Goal: Transaction & Acquisition: Purchase product/service

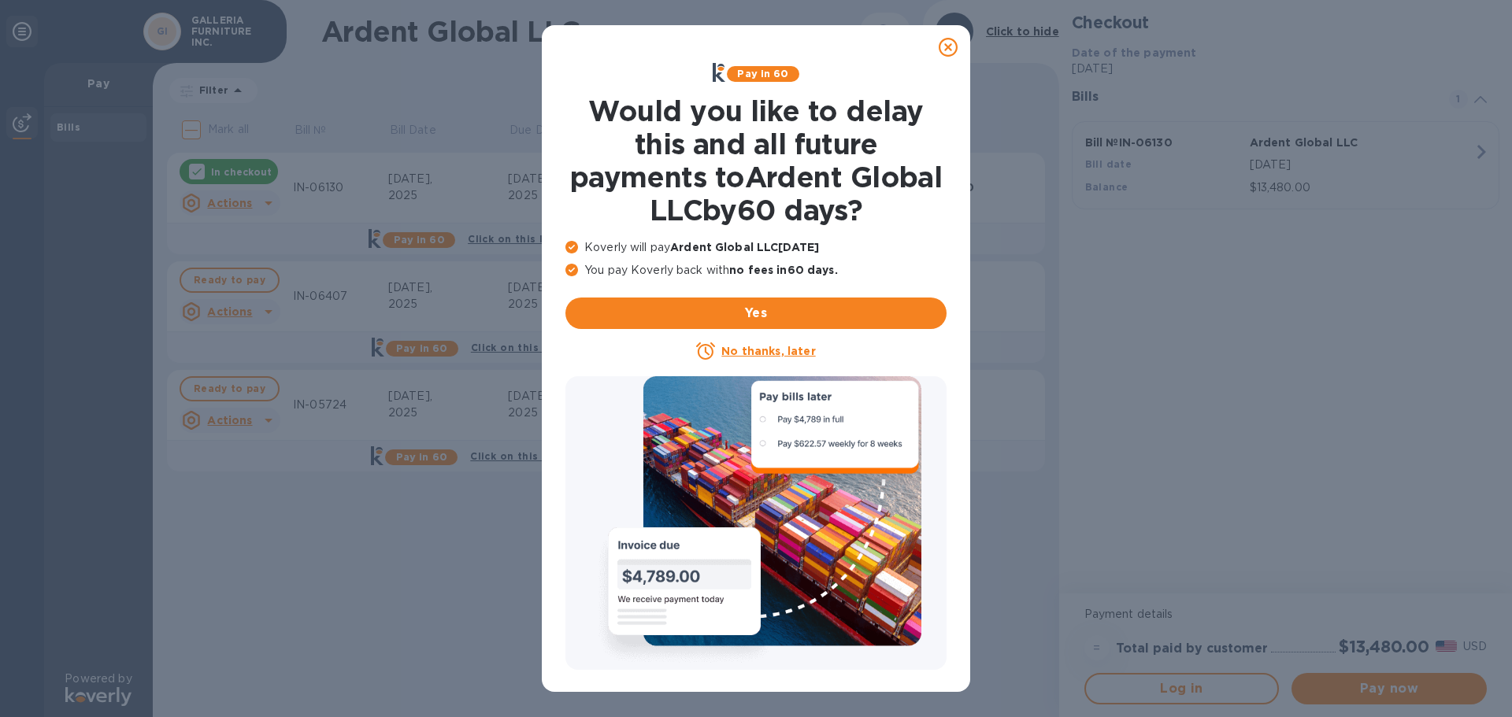
click at [946, 47] on icon at bounding box center [948, 47] width 19 height 19
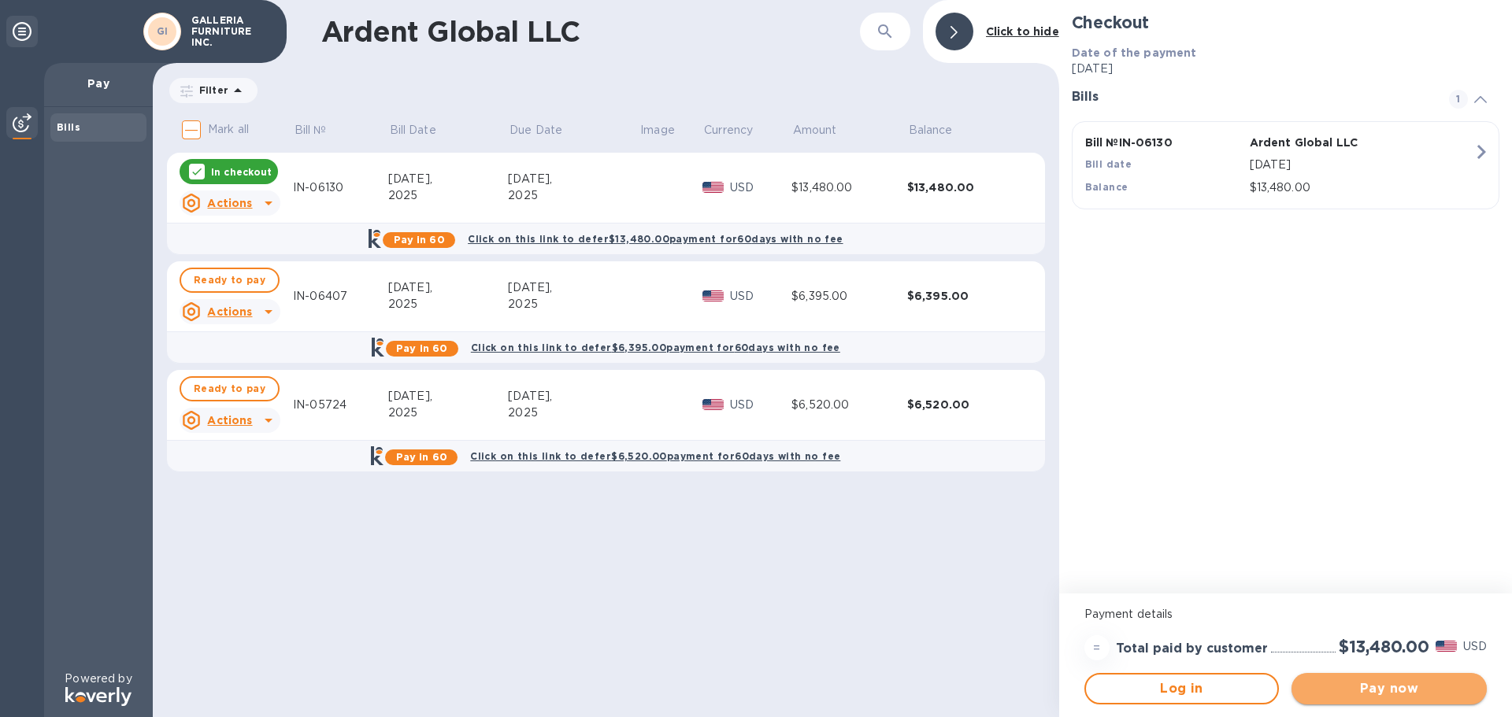
click at [1365, 683] on span "Pay now" at bounding box center [1389, 689] width 170 height 19
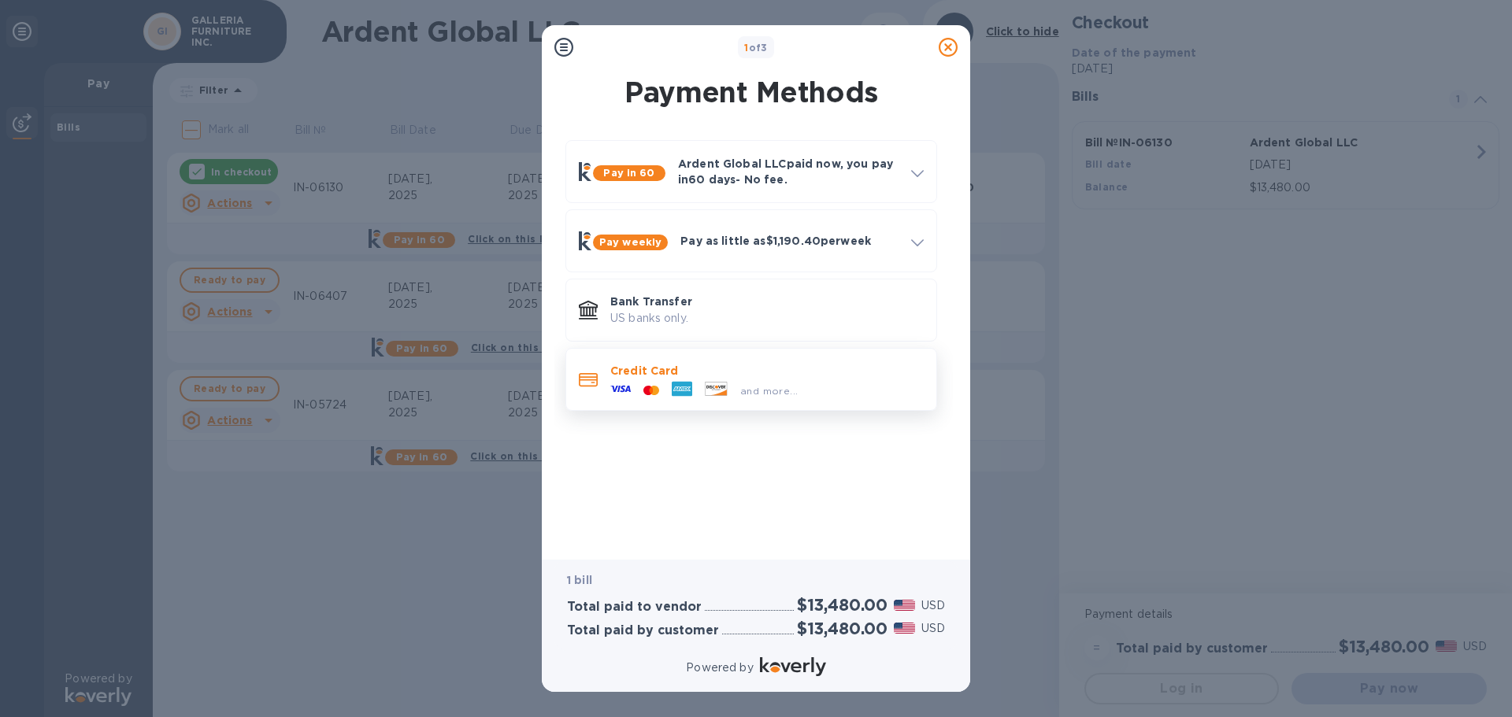
click at [749, 394] on span "and more..." at bounding box center [768, 391] width 57 height 12
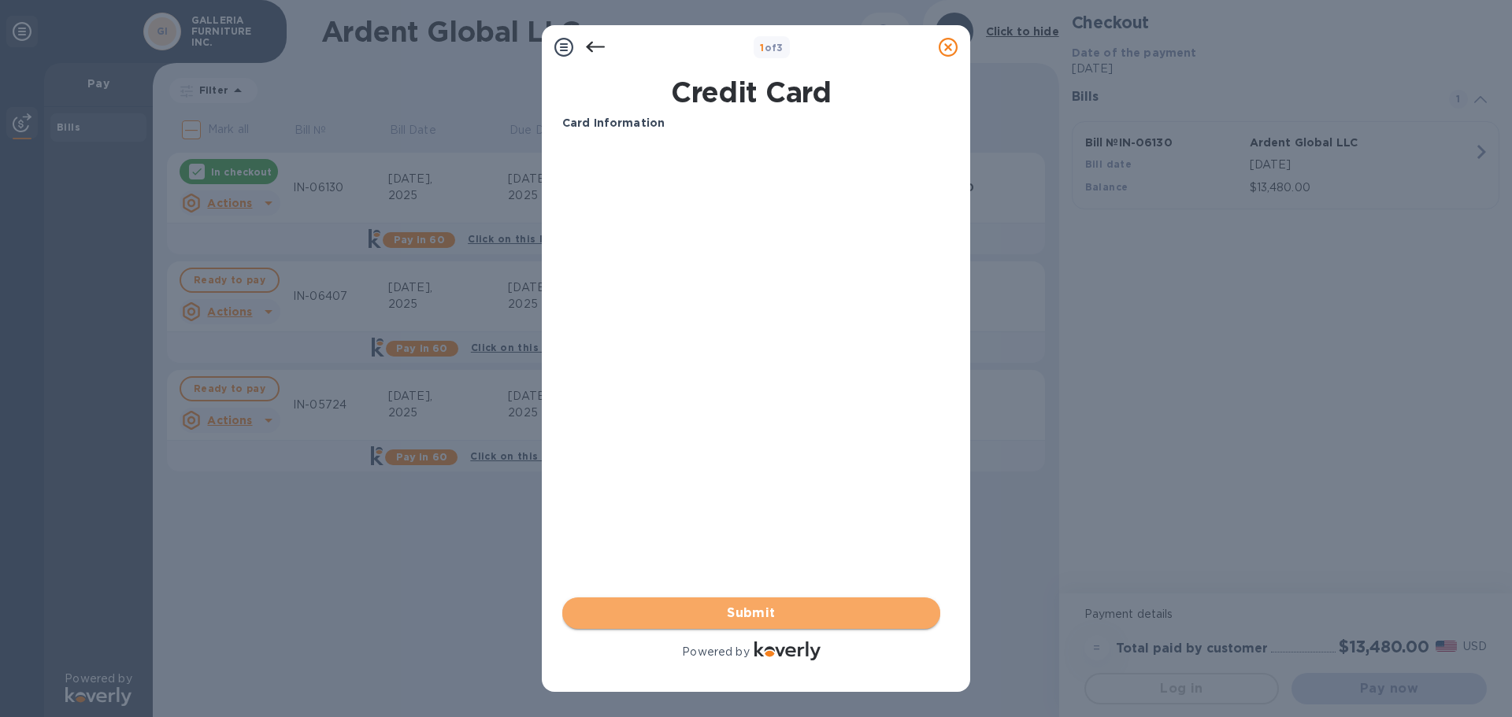
click at [742, 613] on span "Submit" at bounding box center [751, 613] width 353 height 19
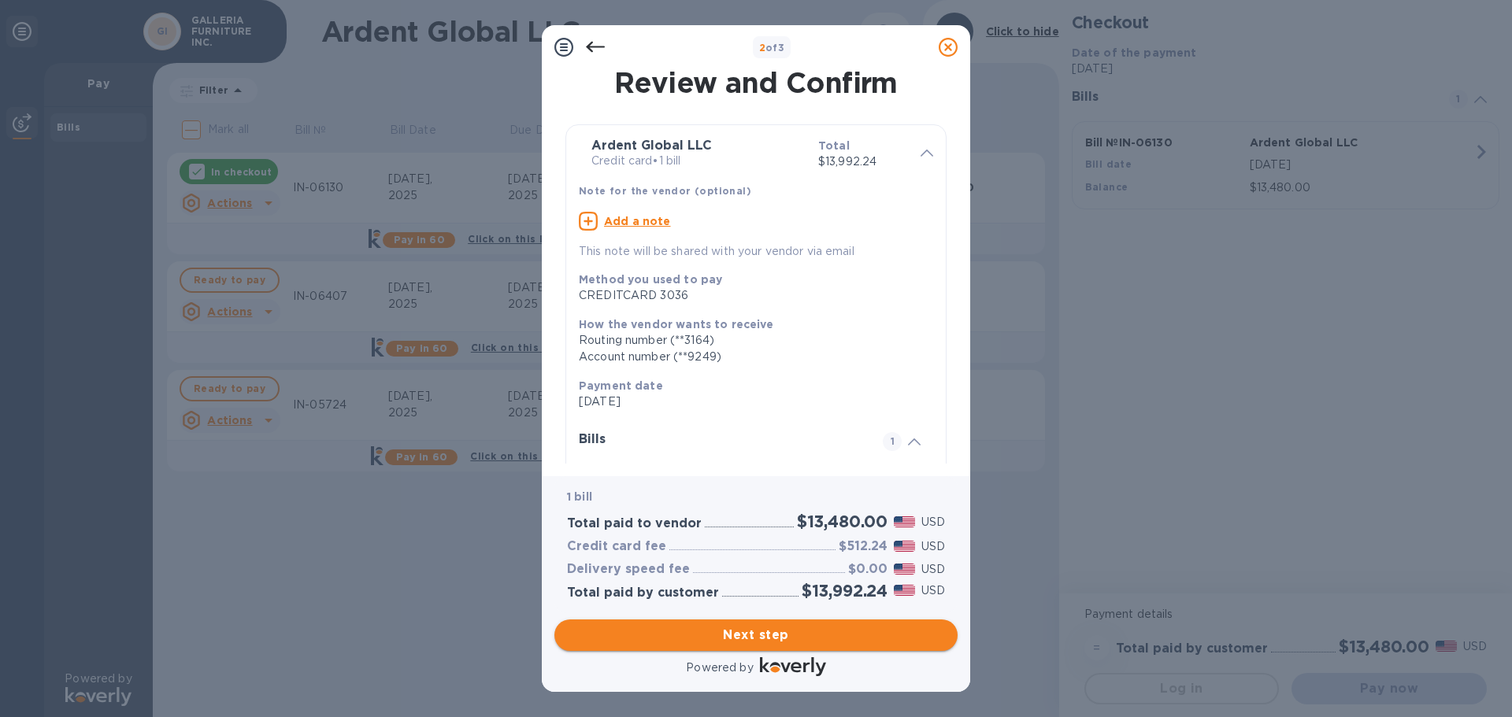
click at [729, 637] on span "Next step" at bounding box center [756, 635] width 378 height 19
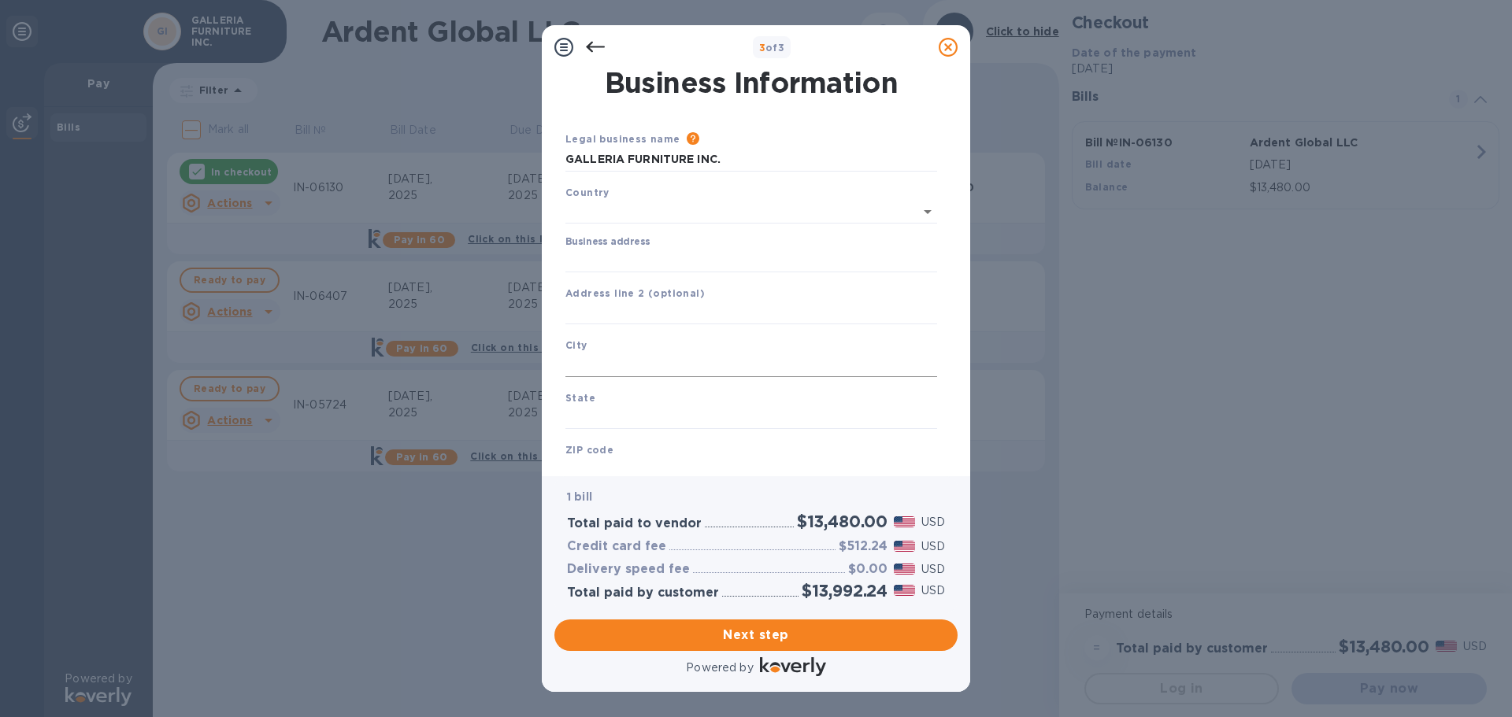
type input "[GEOGRAPHIC_DATA]"
click at [680, 257] on input "Business address" at bounding box center [751, 258] width 372 height 24
type input "po box 283"
click at [670, 305] on input "text" at bounding box center [751, 310] width 372 height 24
click at [655, 364] on input "text" at bounding box center [751, 362] width 372 height 24
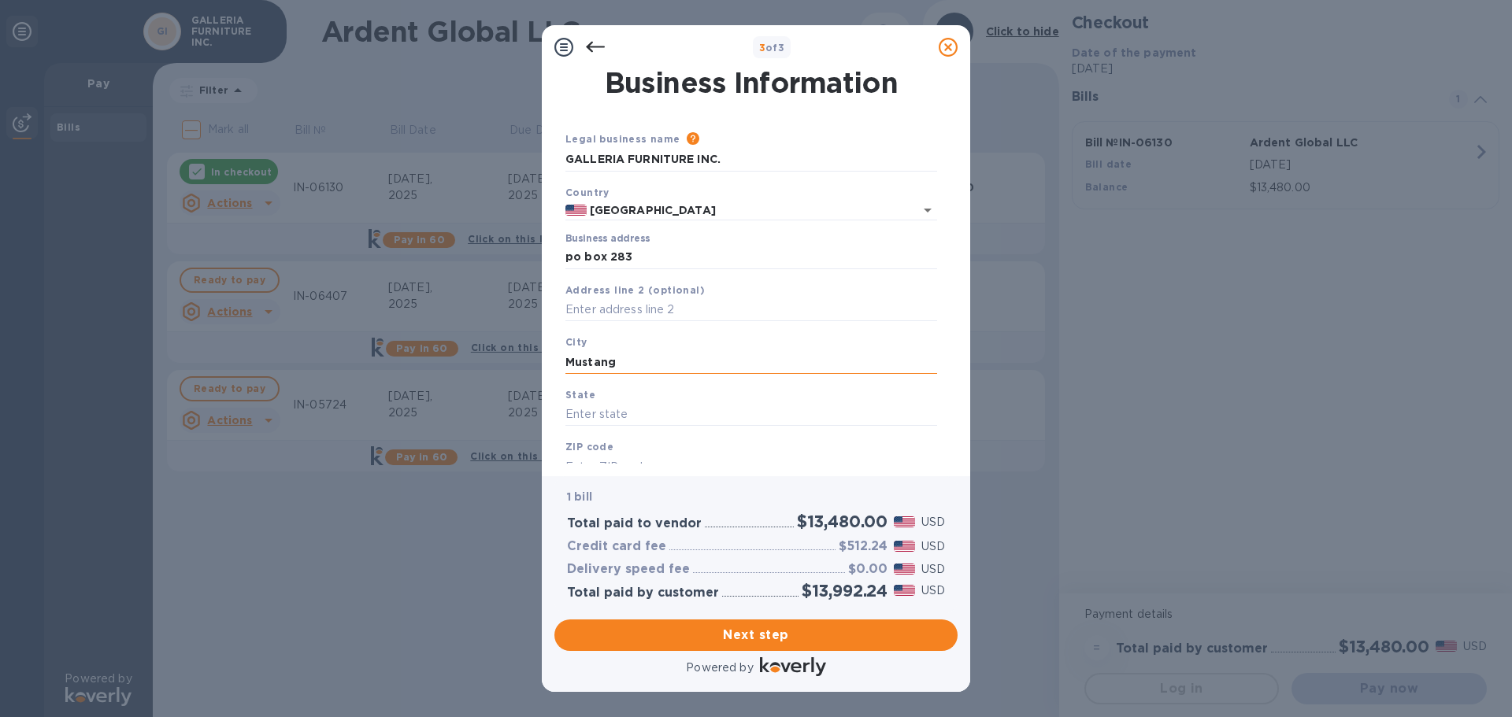
type input "Mustang"
type input "ok"
type input "73064"
click at [770, 639] on span "Next step" at bounding box center [756, 635] width 378 height 19
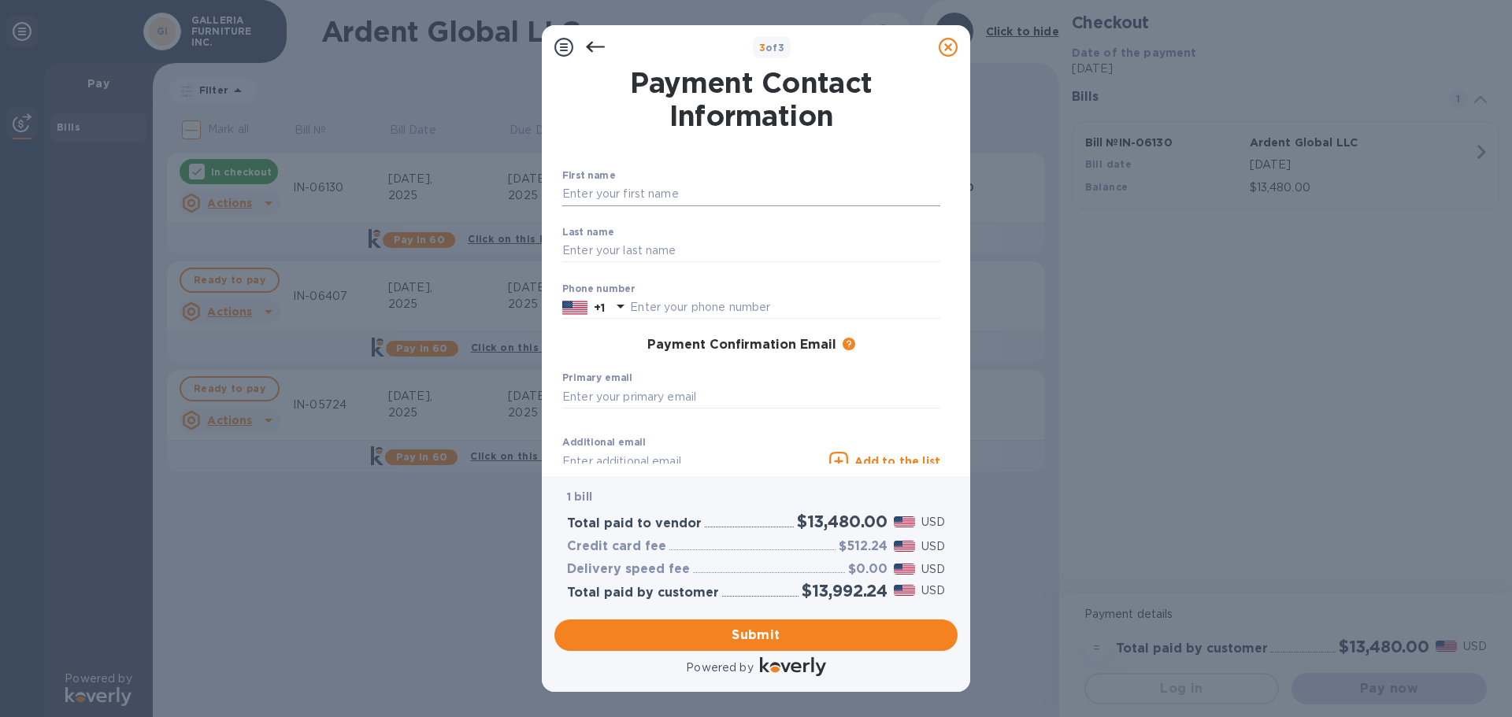
click at [650, 199] on input "text" at bounding box center [751, 195] width 378 height 24
type input "Don"
type input "[PERSON_NAME]"
type input "4059429222"
type input "[EMAIL_ADDRESS][DOMAIN_NAME]"
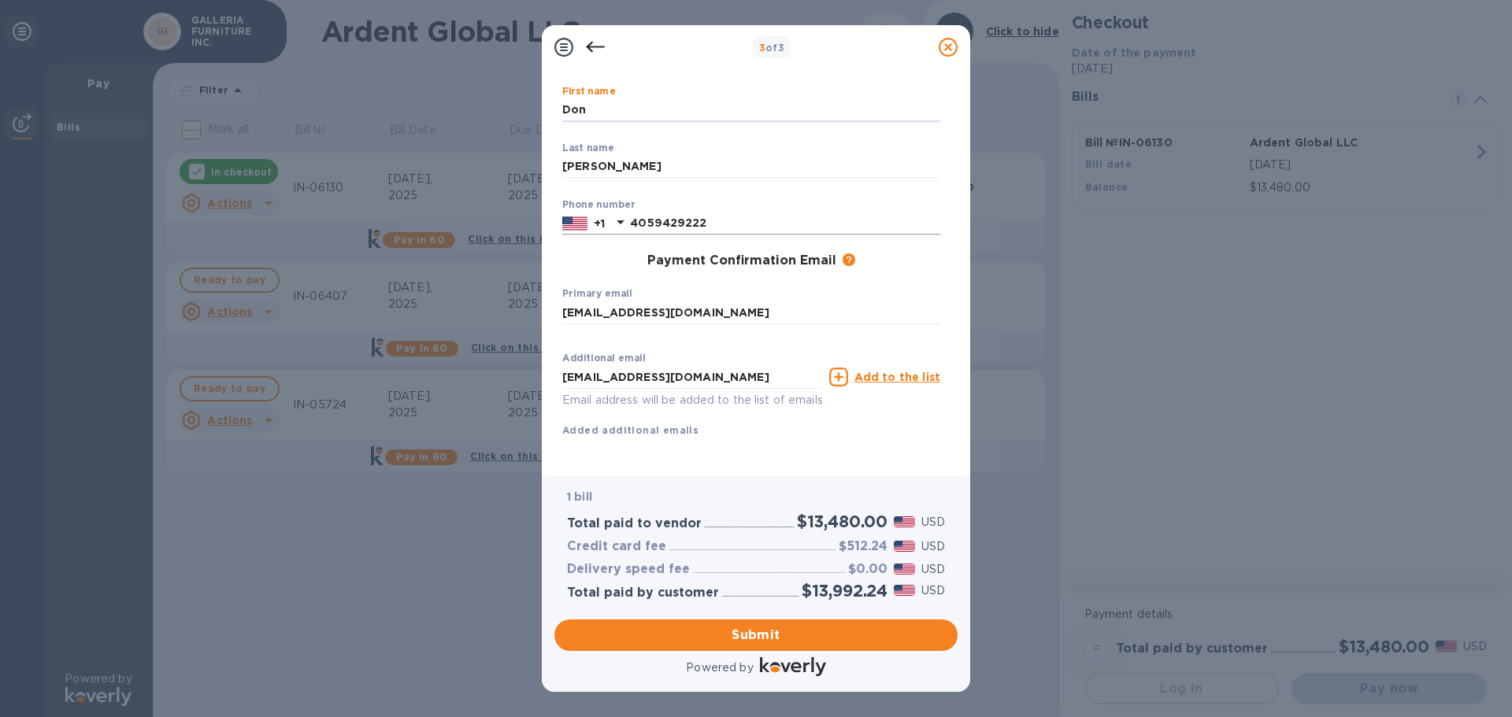
scroll to position [102, 0]
drag, startPoint x: 693, startPoint y: 357, endPoint x: 567, endPoint y: 359, distance: 126.0
click at [566, 365] on input "[EMAIL_ADDRESS][DOMAIN_NAME]" at bounding box center [692, 377] width 261 height 24
type input "[EMAIL_ADDRESS][DOMAIN_NAME]"
click at [734, 632] on span "Submit" at bounding box center [756, 635] width 378 height 19
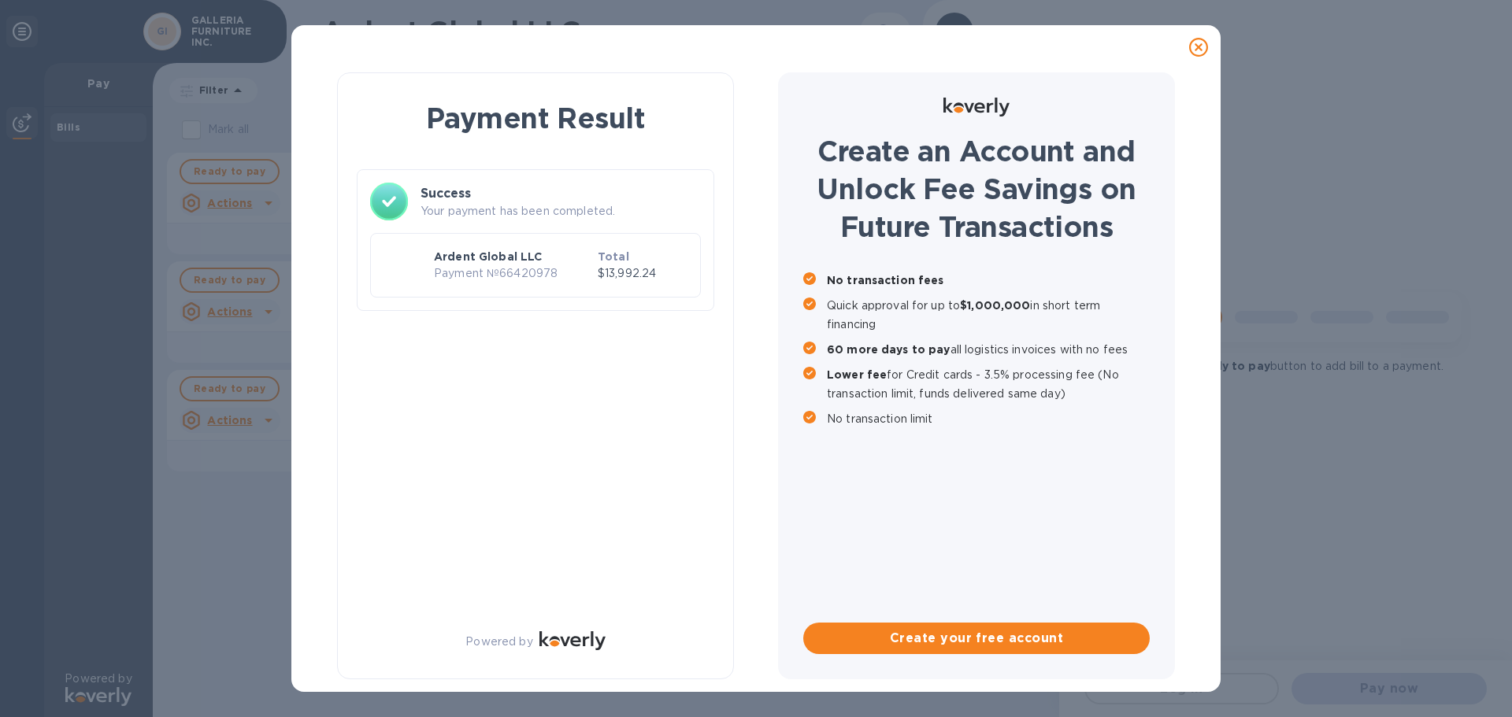
scroll to position [0, 0]
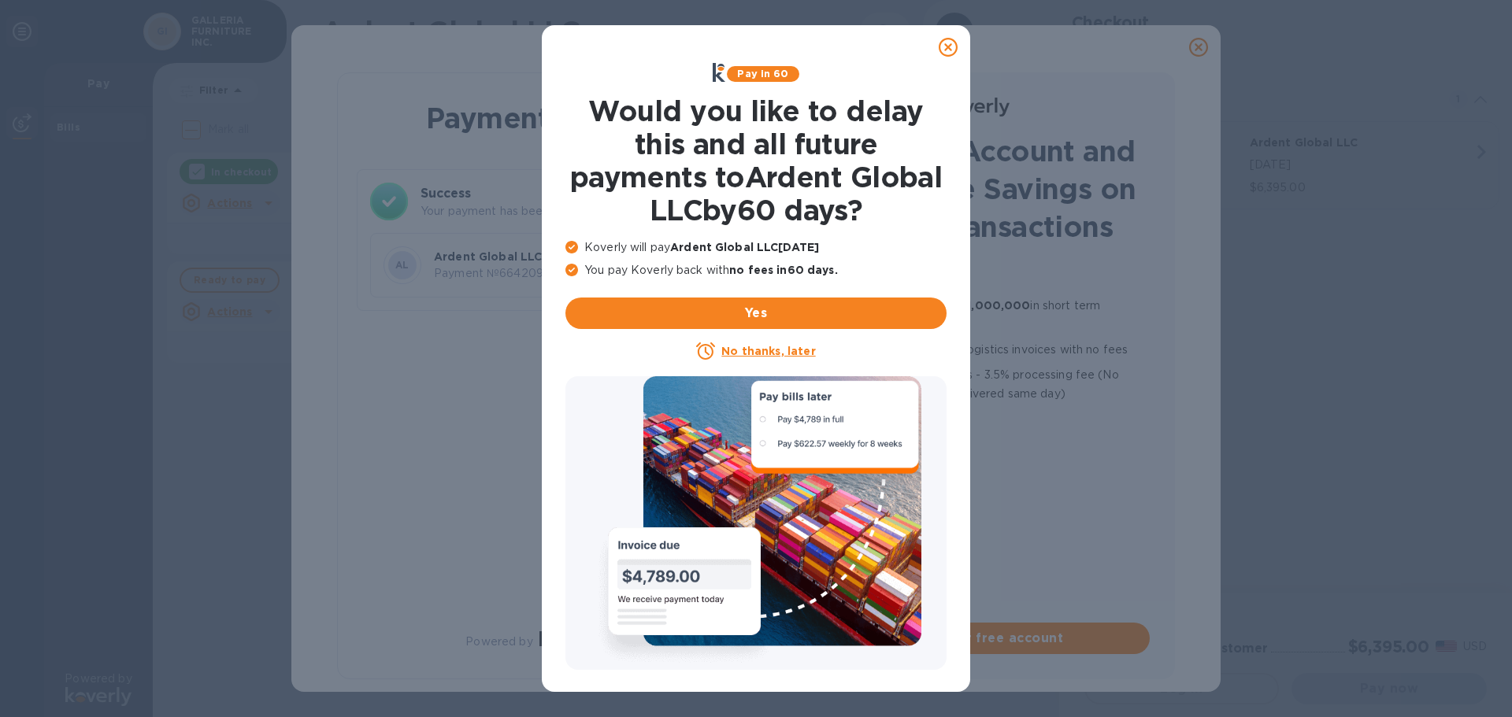
click at [950, 47] on icon at bounding box center [948, 47] width 19 height 19
